Goal: Navigation & Orientation: Find specific page/section

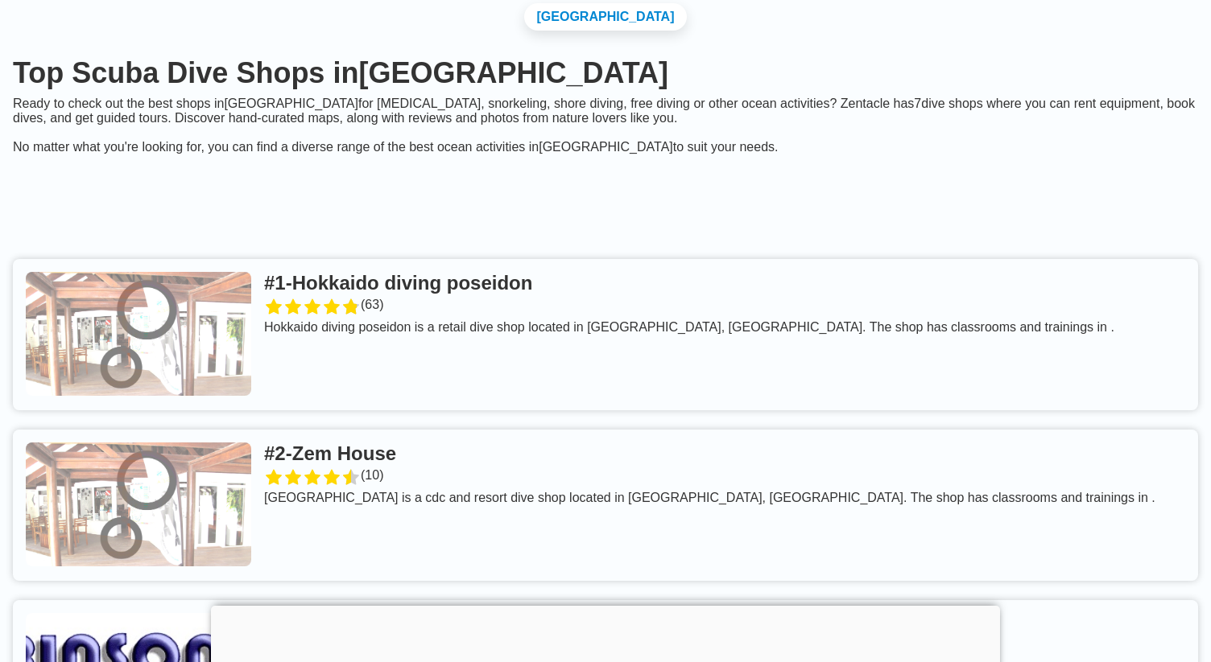
scroll to position [111, 0]
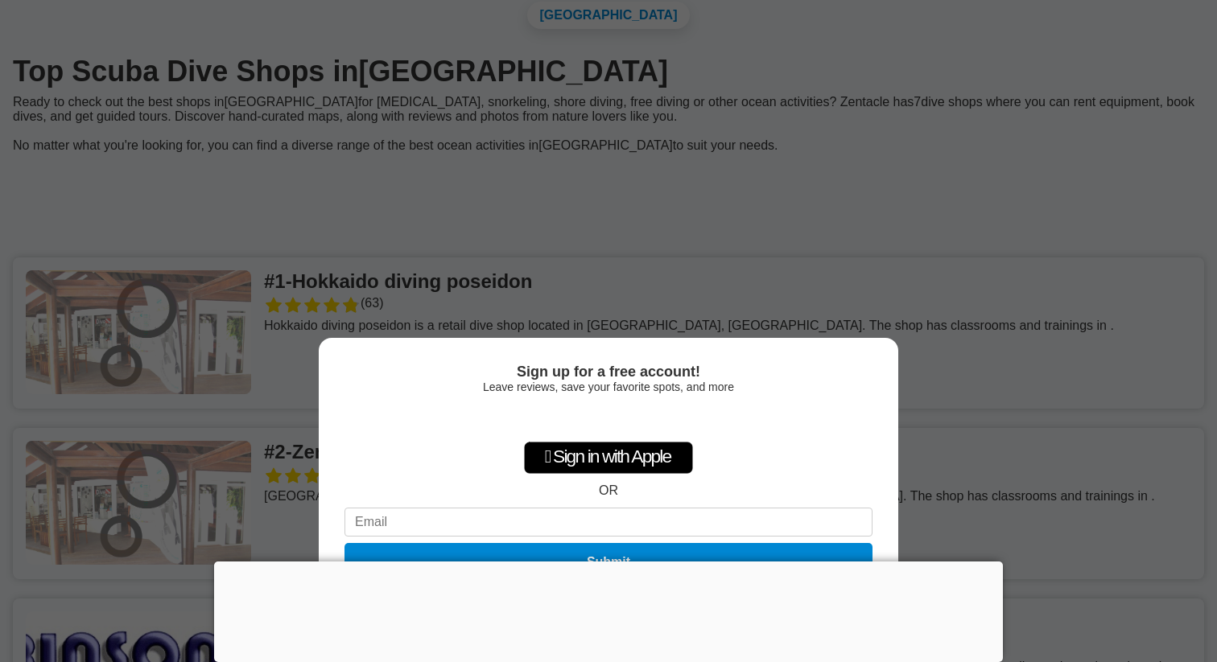
click at [947, 299] on div "Sign up for a free account! Leave reviews, save your favorite spots, and more …" at bounding box center [608, 331] width 1217 height 662
click at [614, 562] on div at bounding box center [608, 562] width 789 height 0
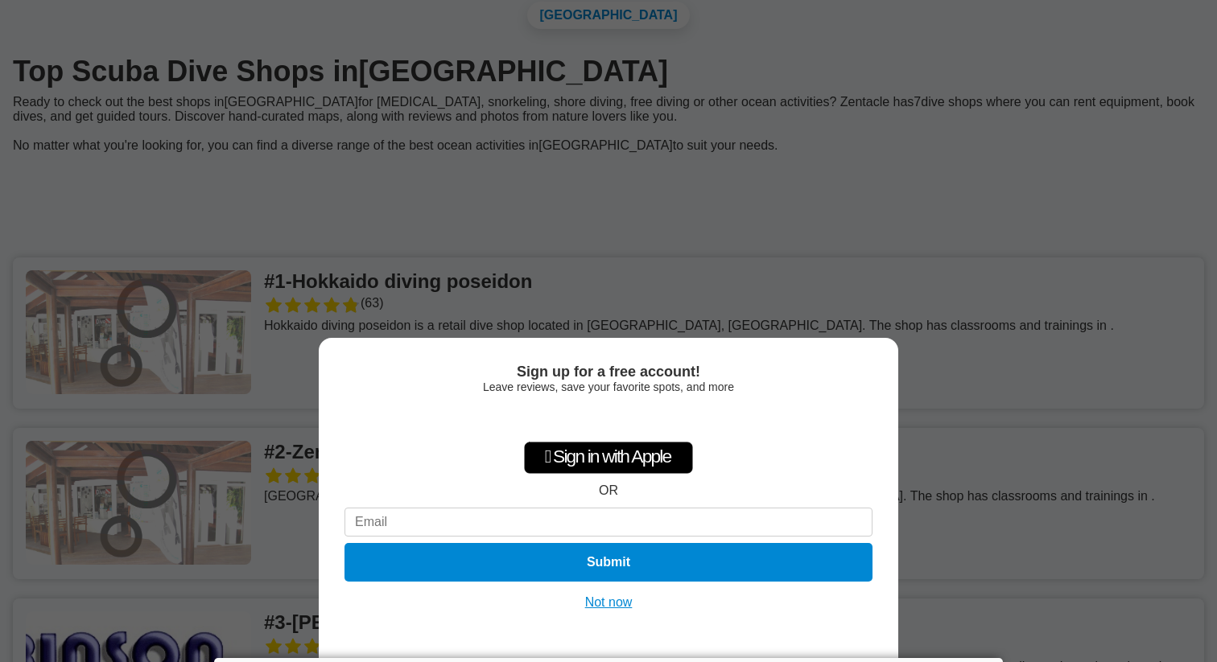
click at [605, 604] on button "Not now" at bounding box center [608, 603] width 57 height 16
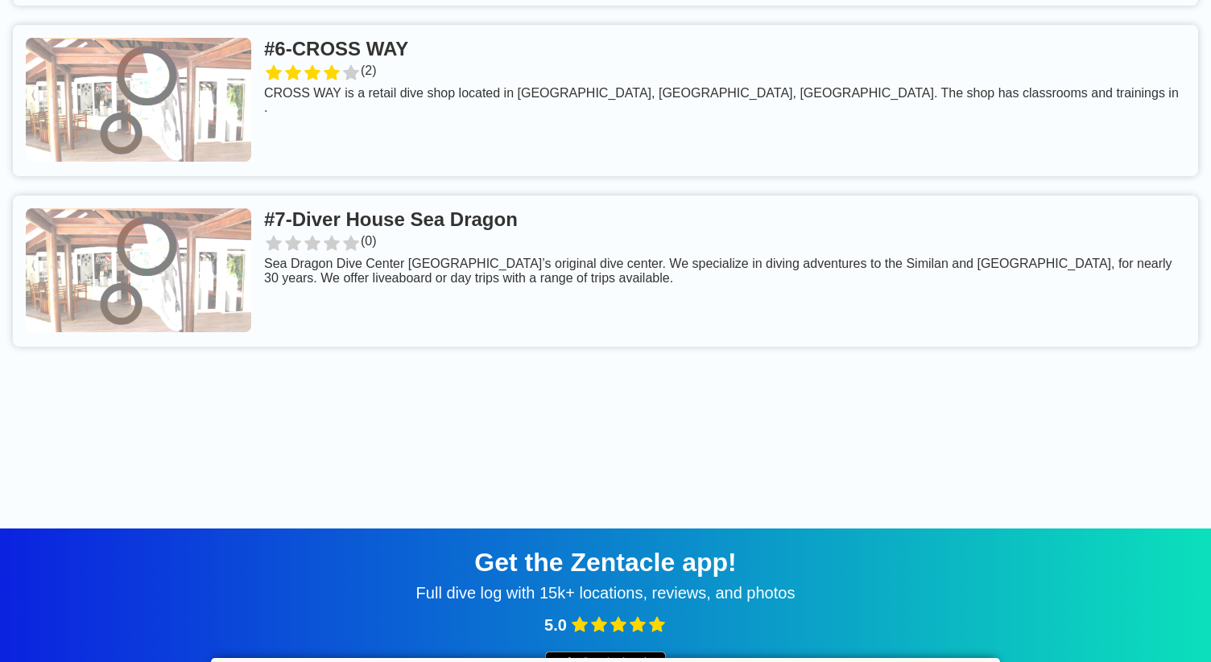
scroll to position [1424, 0]
